Goal: Task Accomplishment & Management: Manage account settings

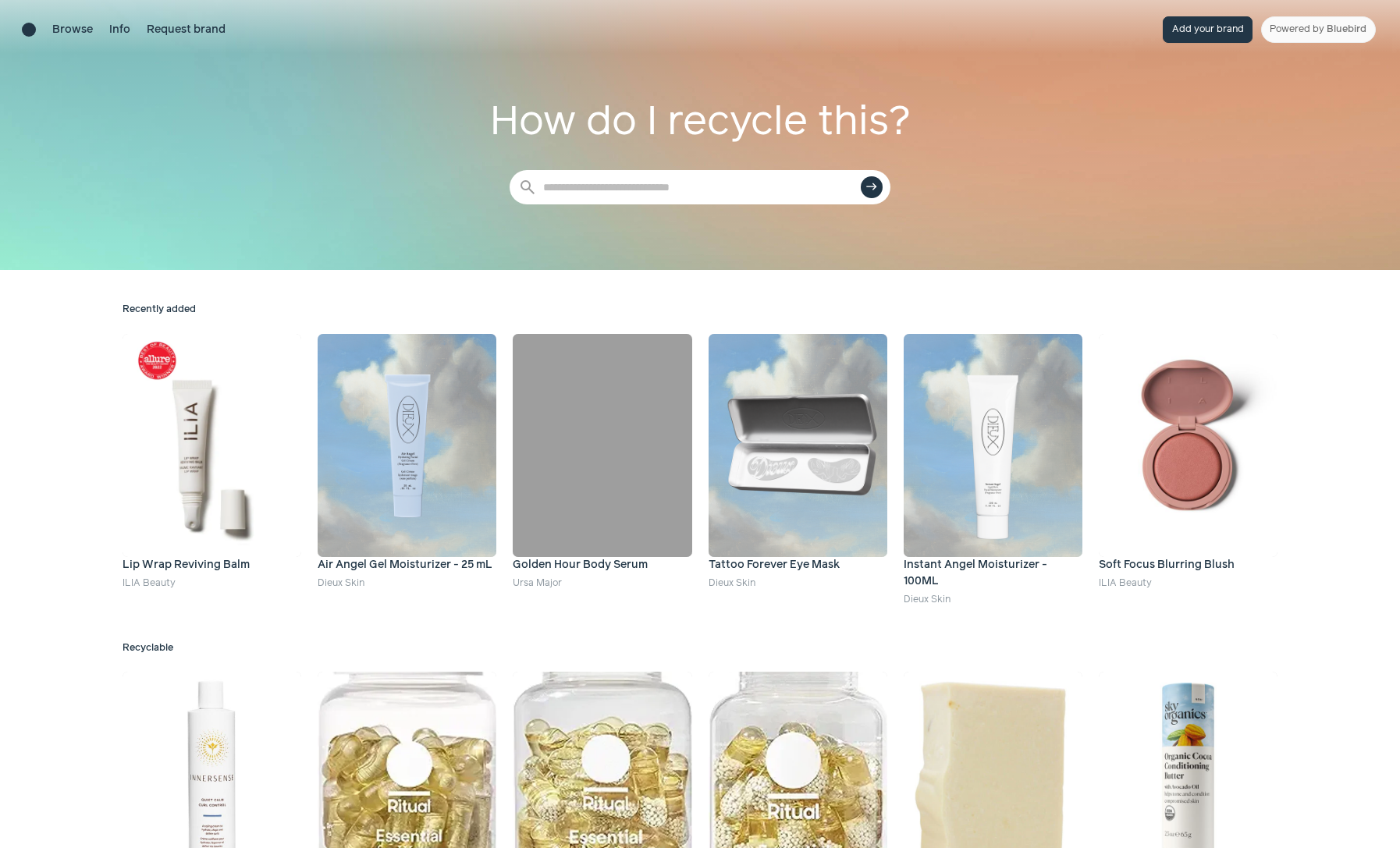
click at [1231, 35] on button "Add your brand" at bounding box center [1208, 29] width 90 height 27
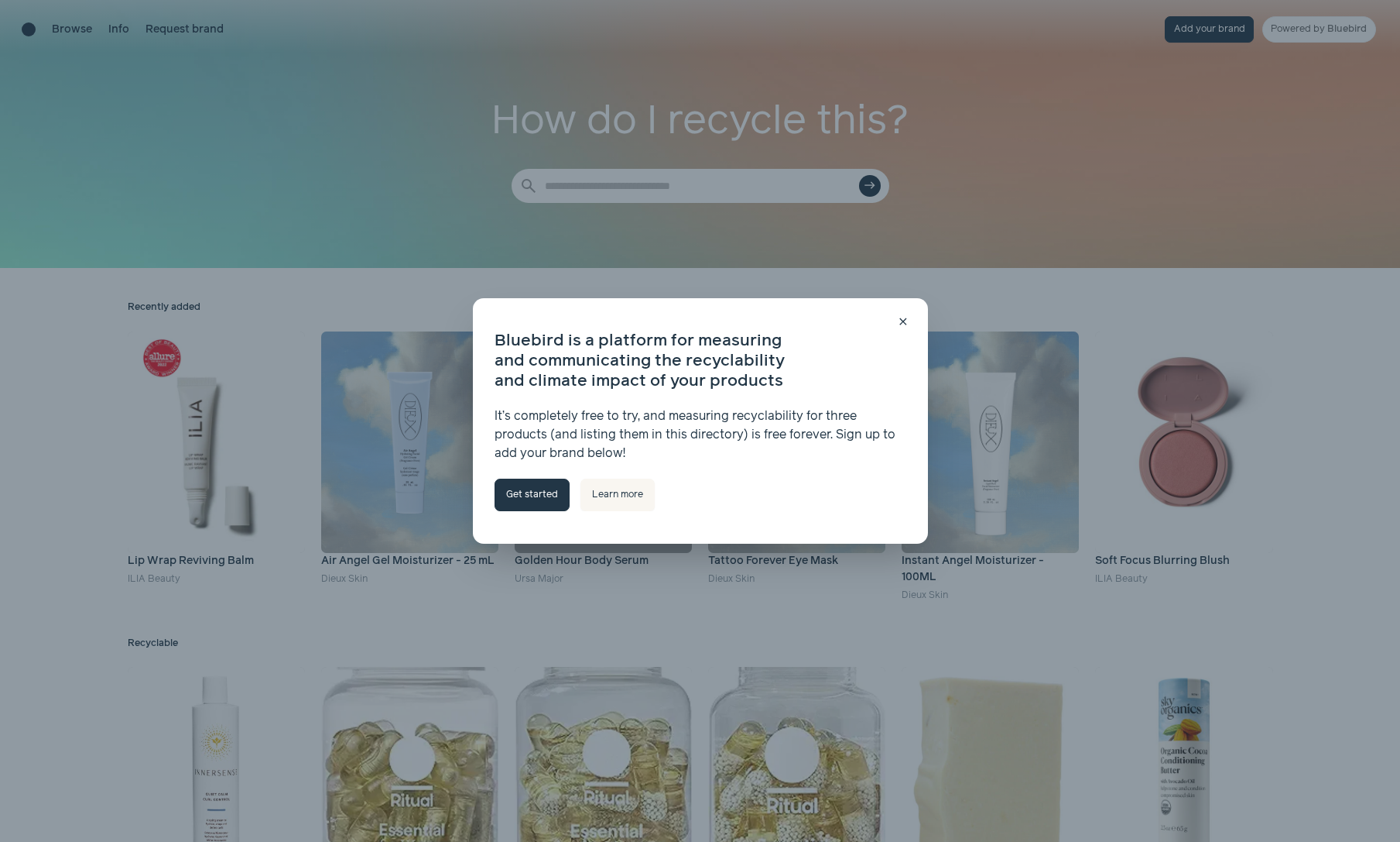
click at [540, 499] on link "Get started" at bounding box center [532, 495] width 75 height 33
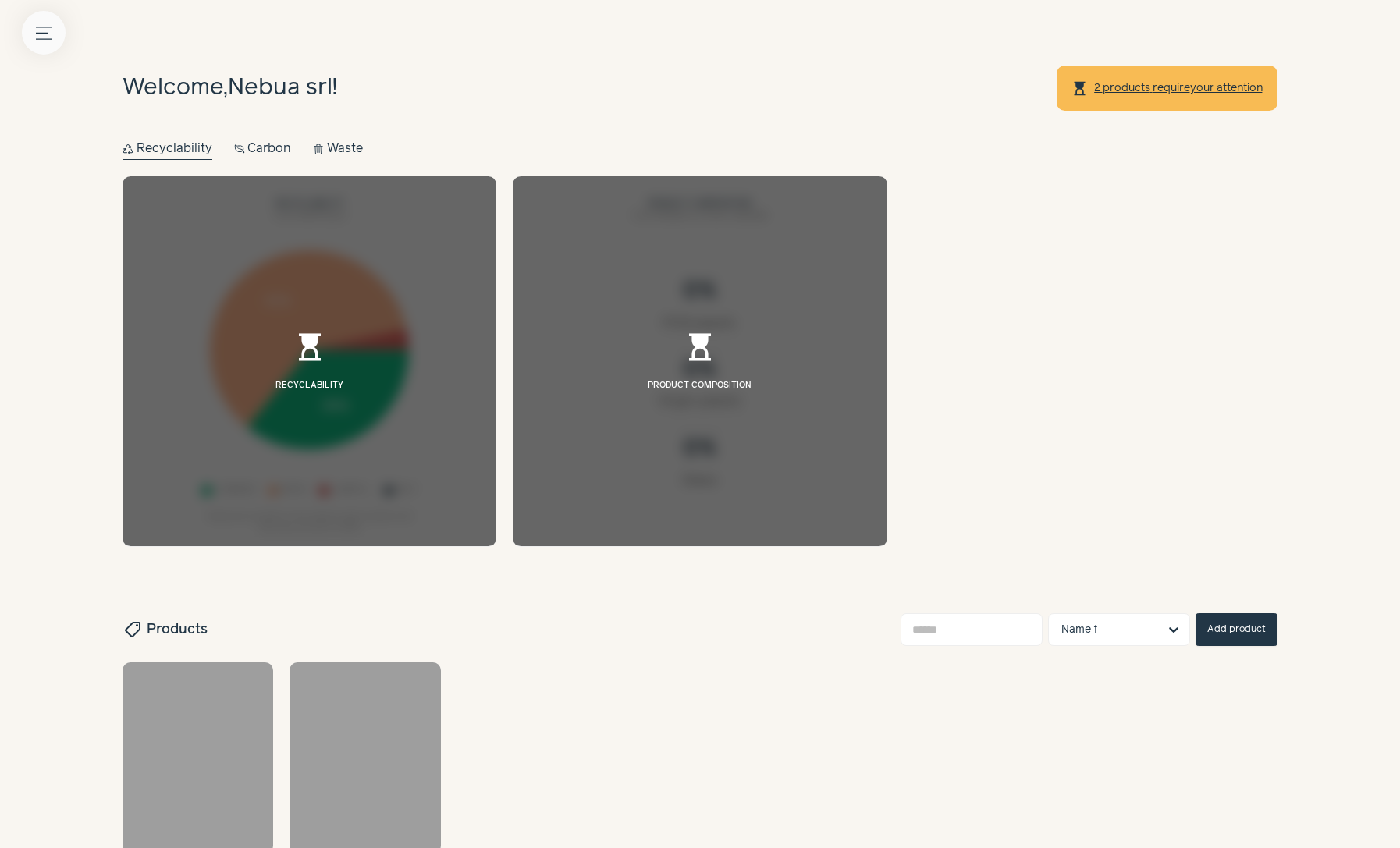
click at [38, 40] on icon "Menu button" at bounding box center [44, 33] width 16 height 16
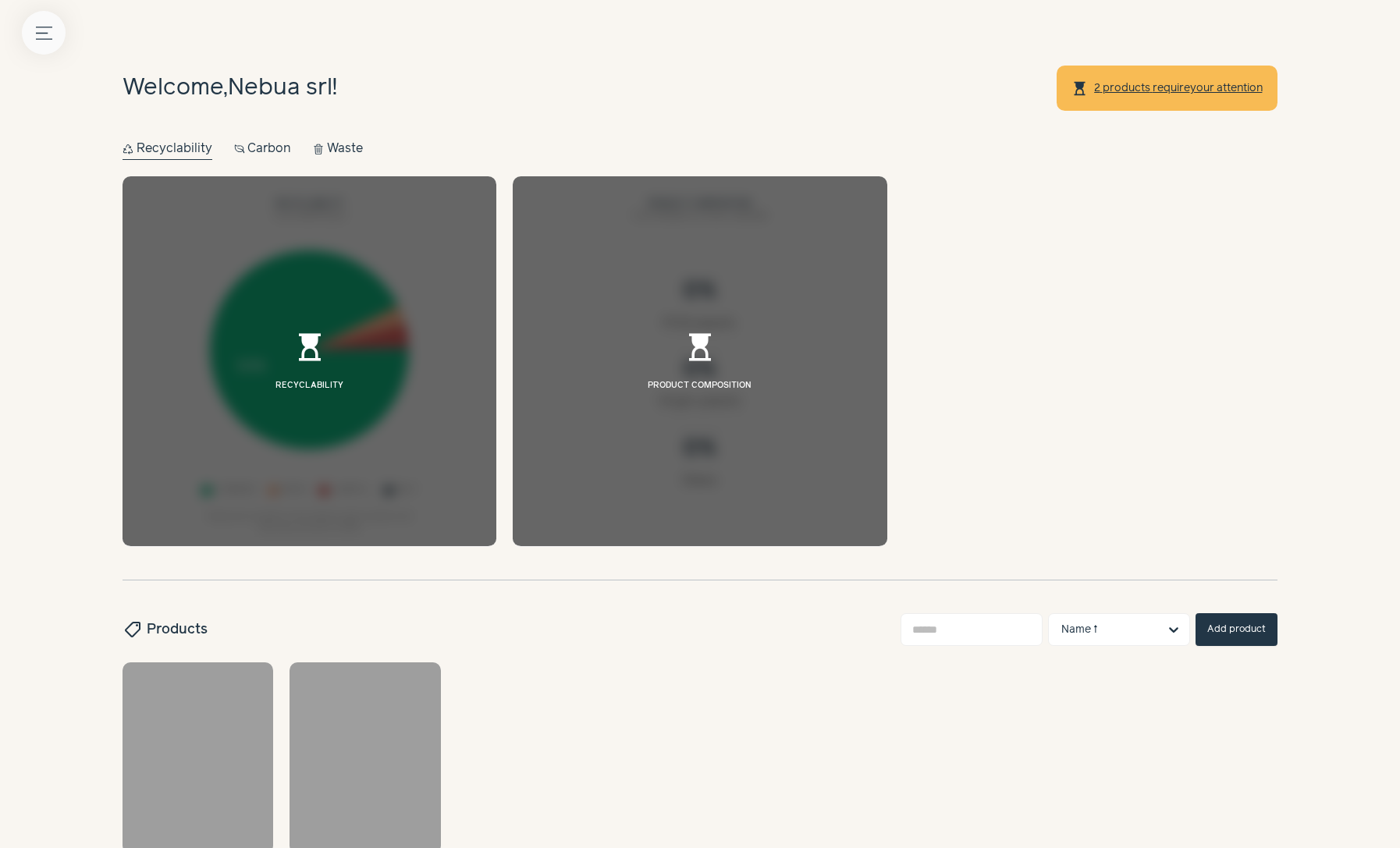
click at [54, 30] on button "Menu button" at bounding box center [44, 33] width 44 height 44
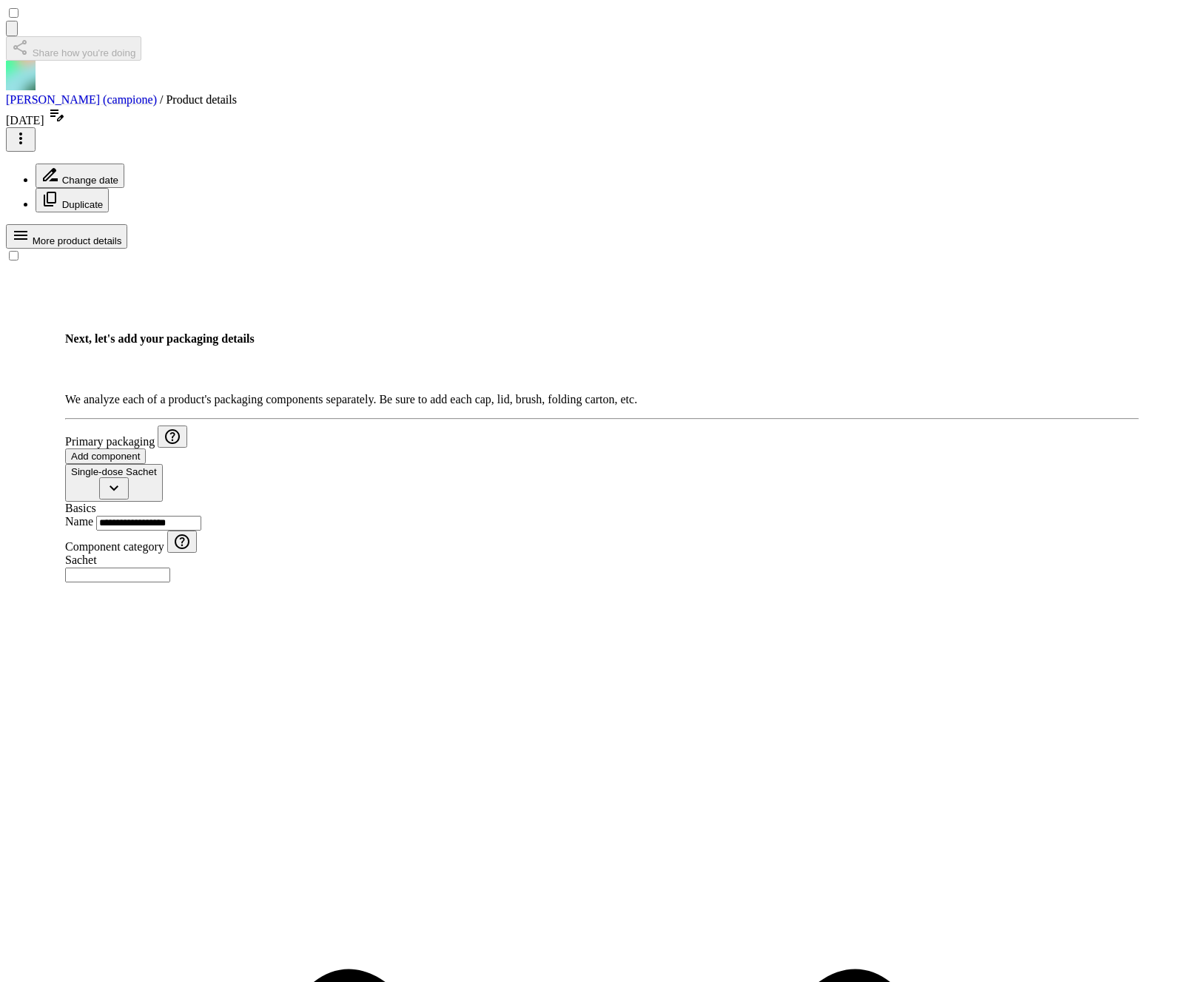
scroll to position [621, 0]
